Goal: Check status: Check status

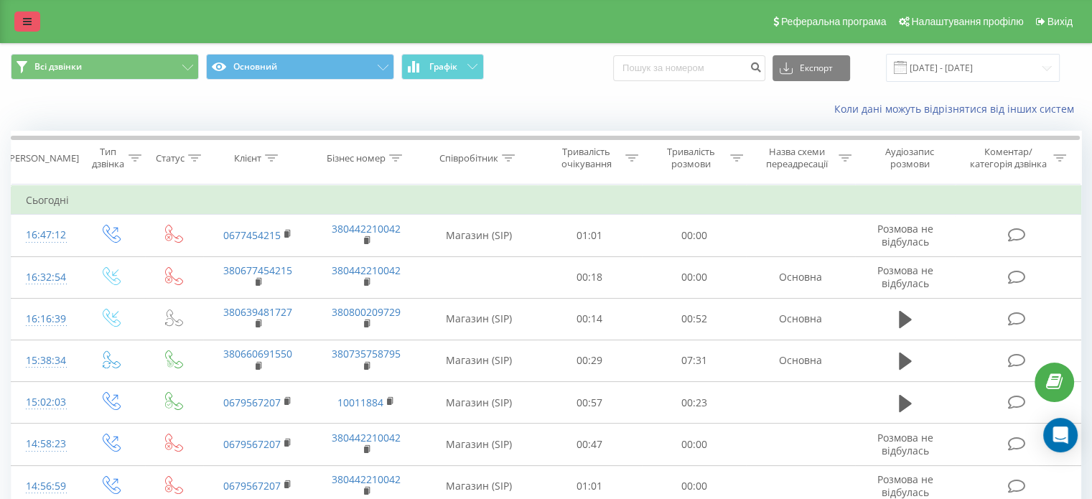
click at [22, 24] on link at bounding box center [27, 21] width 26 height 20
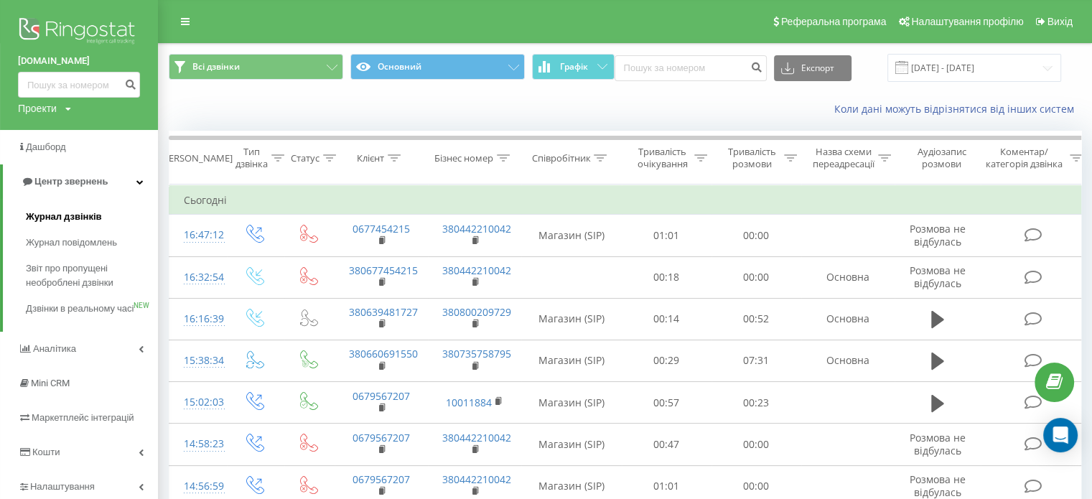
click at [63, 215] on span "Журнал дзвінків" at bounding box center [64, 217] width 76 height 14
click at [60, 214] on span "Журнал дзвінків" at bounding box center [64, 217] width 76 height 14
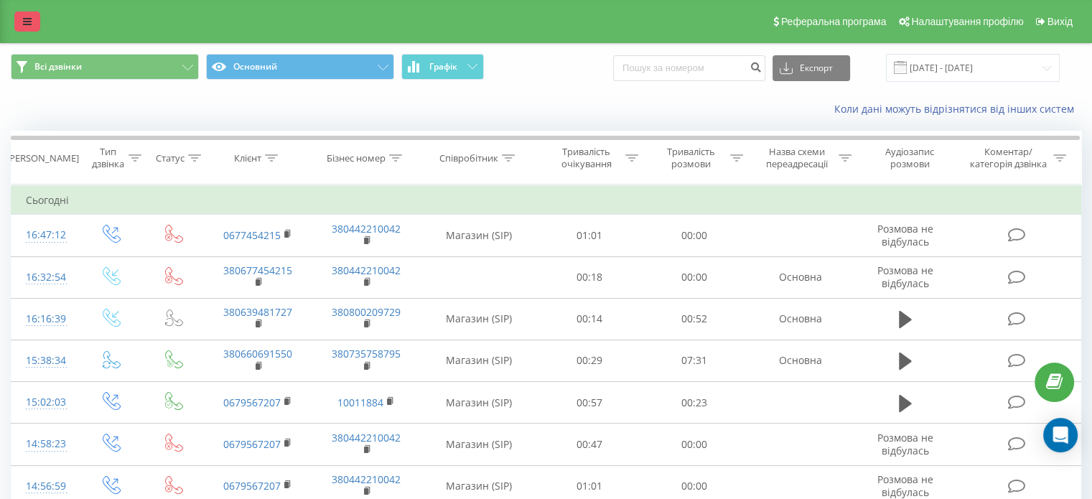
click at [22, 19] on link at bounding box center [27, 21] width 26 height 20
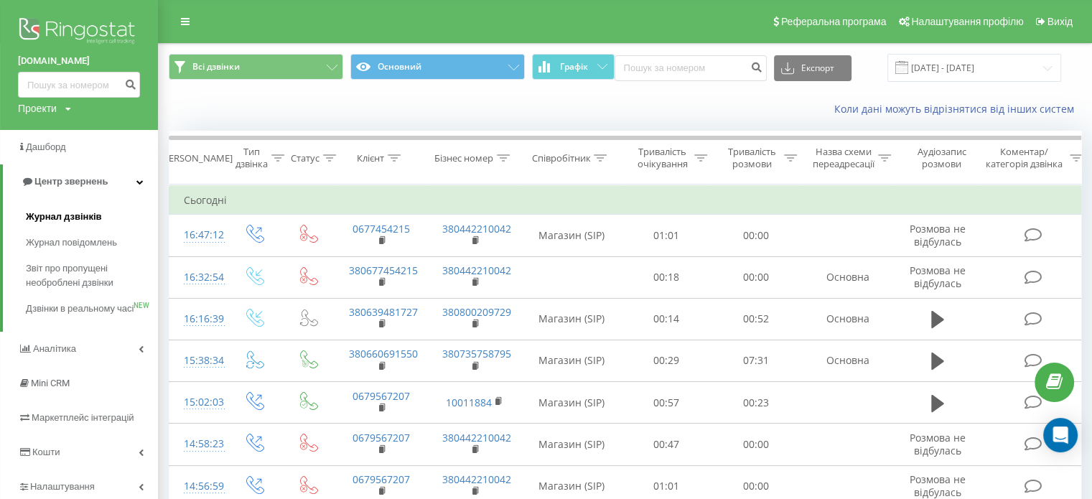
click at [50, 216] on span "Журнал дзвінків" at bounding box center [64, 217] width 76 height 14
